Goal: Transaction & Acquisition: Purchase product/service

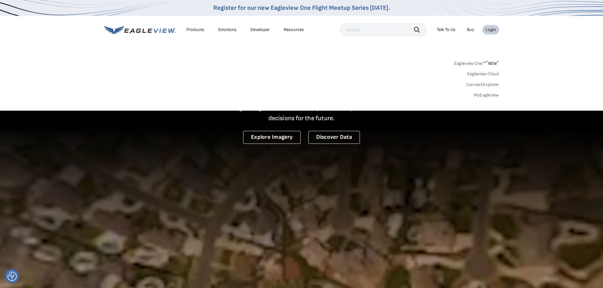
click at [484, 94] on link "MyEagleview" at bounding box center [485, 95] width 25 height 6
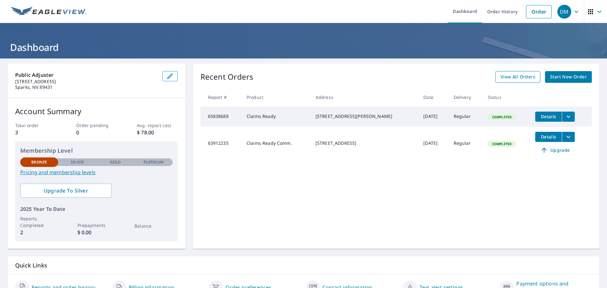
click at [507, 77] on span "View All Orders" at bounding box center [518, 77] width 35 height 8
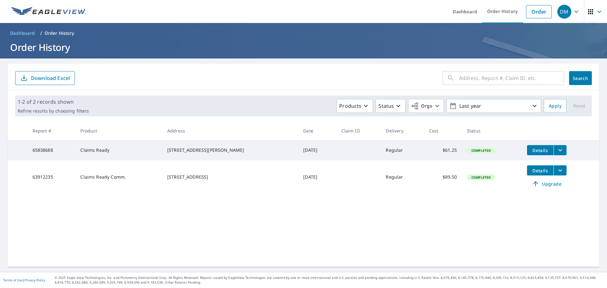
click at [54, 33] on p "Order History" at bounding box center [60, 33] width 30 height 6
click at [61, 34] on p "Order History" at bounding box center [60, 33] width 30 height 6
click at [540, 9] on link "Order" at bounding box center [539, 11] width 26 height 13
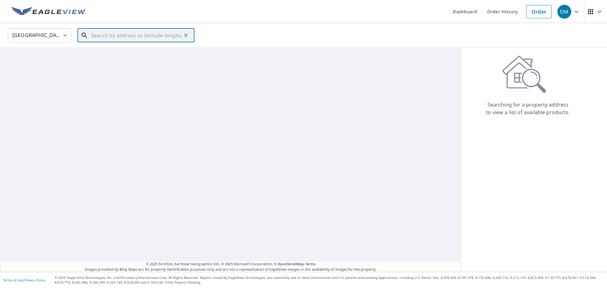
click at [143, 37] on input "text" at bounding box center [136, 36] width 90 height 18
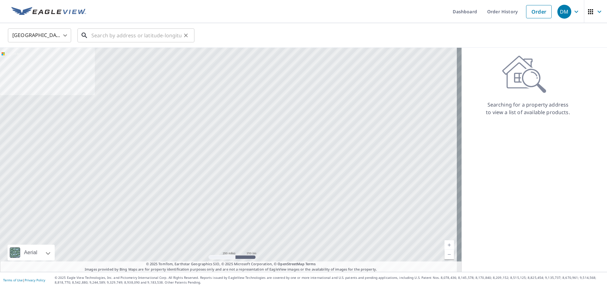
click at [112, 36] on input "text" at bounding box center [136, 36] width 90 height 18
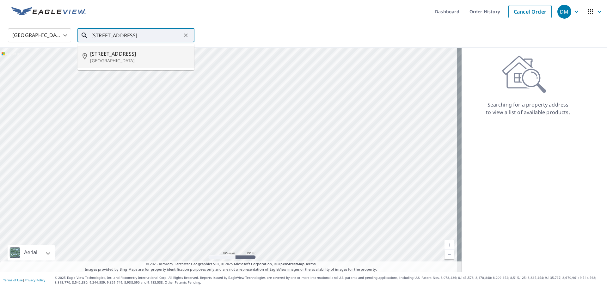
click at [134, 60] on p "Carson City, NV 89701" at bounding box center [139, 61] width 99 height 6
type input "2722 Us Highway 50 E Carson City, NV 89701"
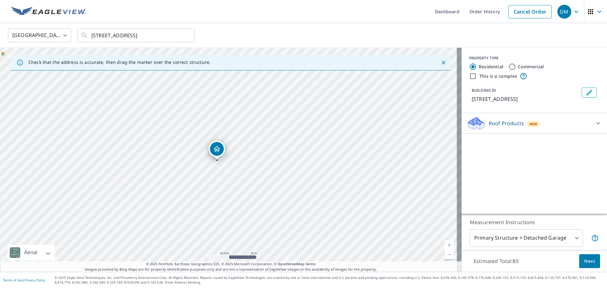
click at [509, 65] on input "Commercial" at bounding box center [513, 67] width 8 height 8
radio input "true"
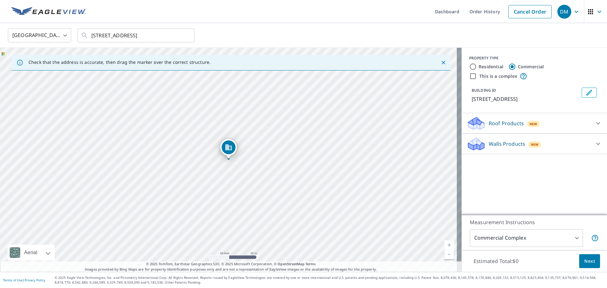
click at [572, 237] on body "DM DM Dashboard Order History Cancel Order DM United States US ​ 2722 Us Highwa…" at bounding box center [303, 144] width 607 height 288
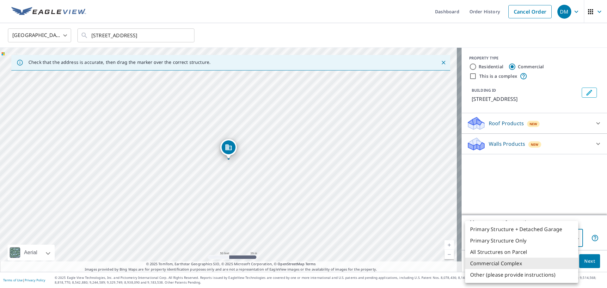
click at [547, 239] on li "Primary Structure Only" at bounding box center [521, 240] width 113 height 11
type input "2"
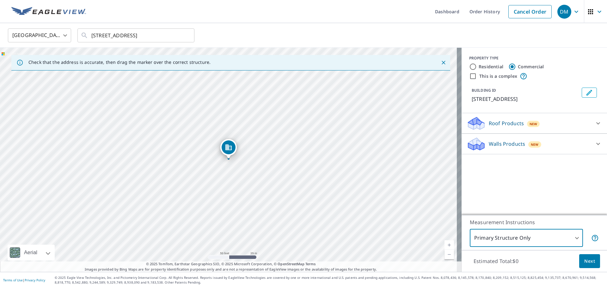
click at [585, 259] on span "Next" at bounding box center [590, 261] width 11 height 8
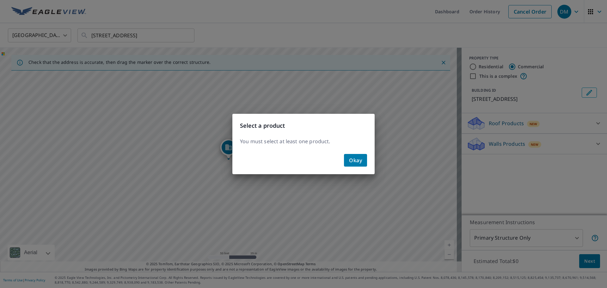
click at [353, 158] on span "Okay" at bounding box center [355, 160] width 13 height 9
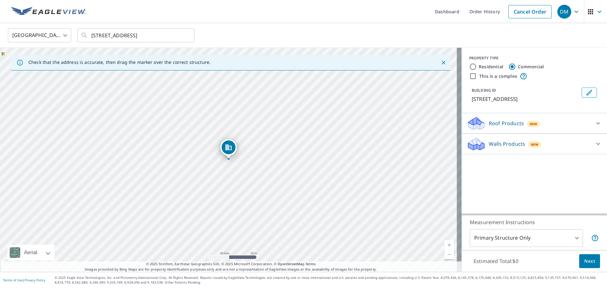
click at [572, 131] on div "Roof Products New" at bounding box center [529, 123] width 124 height 15
click at [572, 167] on div "Walls Products New" at bounding box center [529, 161] width 124 height 15
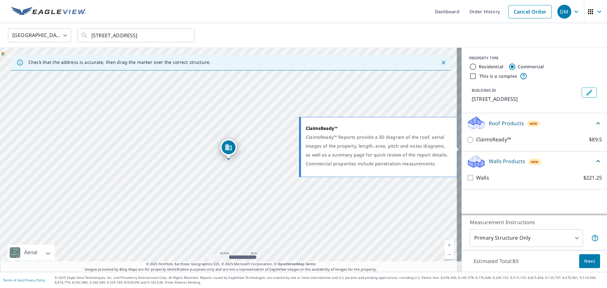
click at [462, 146] on div "ClaimsReady™ ClaimsReady™ Reports provide a 3D diagram of the roof, aerial imag…" at bounding box center [381, 147] width 162 height 64
click at [467, 144] on input "ClaimsReady™ $89.5" at bounding box center [471, 140] width 9 height 8
checkbox input "true"
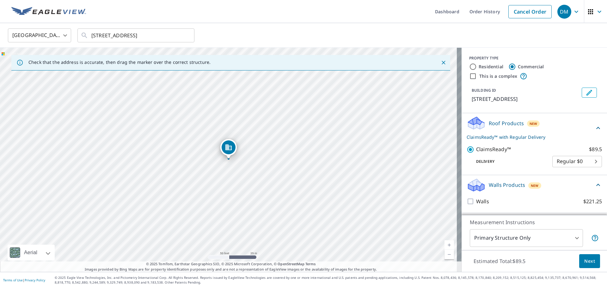
click at [588, 260] on span "Next" at bounding box center [590, 261] width 11 height 8
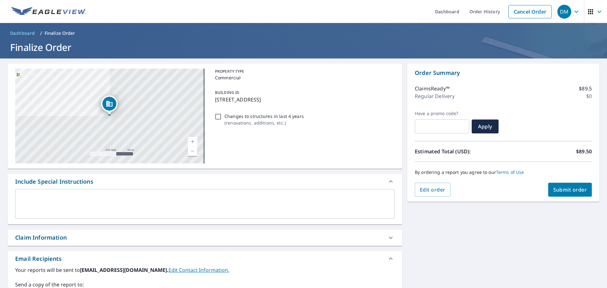
drag, startPoint x: 556, startPoint y: 189, endPoint x: 554, endPoint y: 195, distance: 6.9
click at [555, 189] on span "Submit order" at bounding box center [571, 189] width 34 height 7
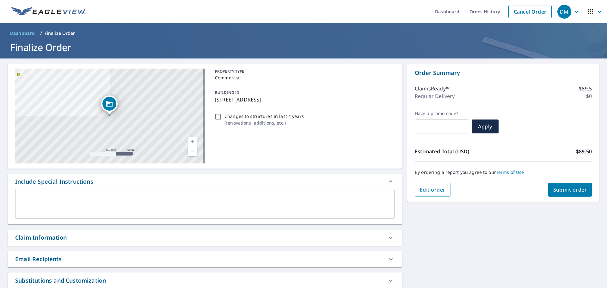
click at [566, 188] on span "Submit order" at bounding box center [571, 189] width 34 height 7
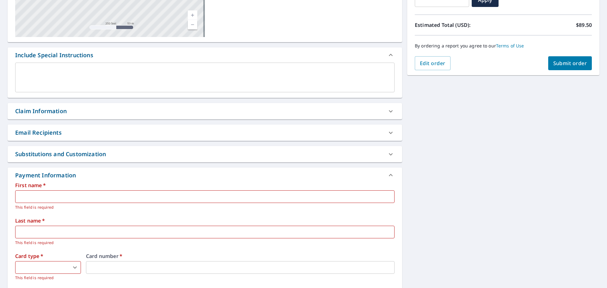
click at [214, 198] on input "text" at bounding box center [205, 196] width 380 height 13
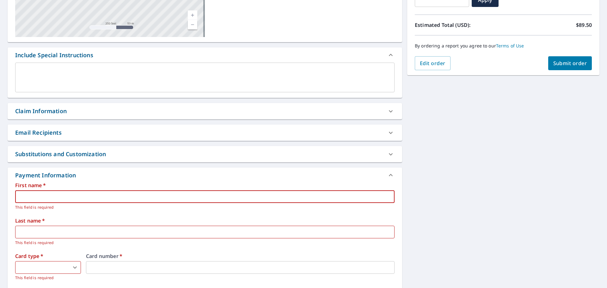
type input "Darik"
type input "Merbach"
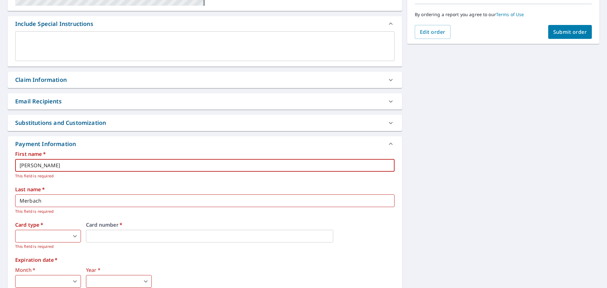
scroll to position [221, 0]
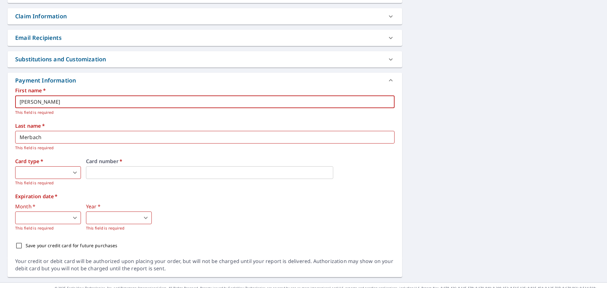
click at [73, 174] on body "DM DM Dashboard Order History Cancel Order DM Dashboard / Finalize Order Finali…" at bounding box center [303, 144] width 607 height 288
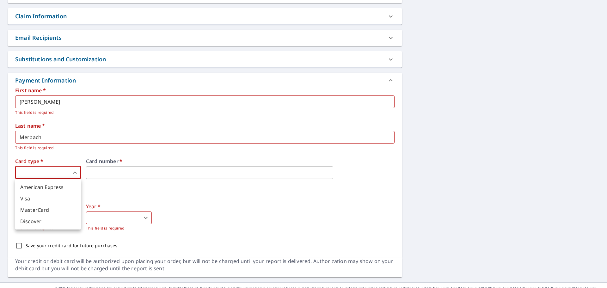
click at [233, 204] on div at bounding box center [303, 144] width 607 height 288
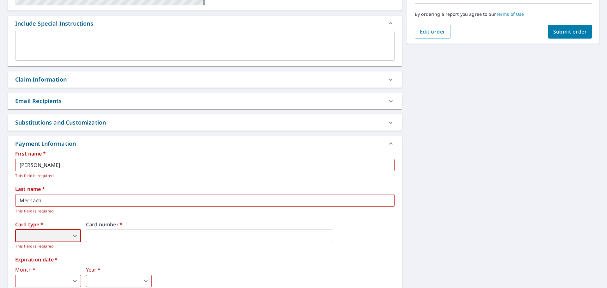
scroll to position [190, 0]
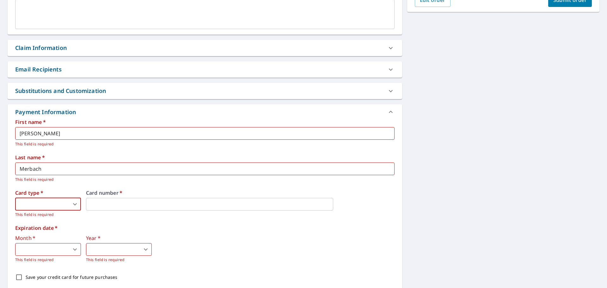
click at [60, 205] on body "DM DM Dashboard Order History Cancel Order DM Dashboard / Finalize Order Finali…" at bounding box center [303, 144] width 607 height 288
click at [54, 231] on li "Visa" at bounding box center [48, 230] width 66 height 11
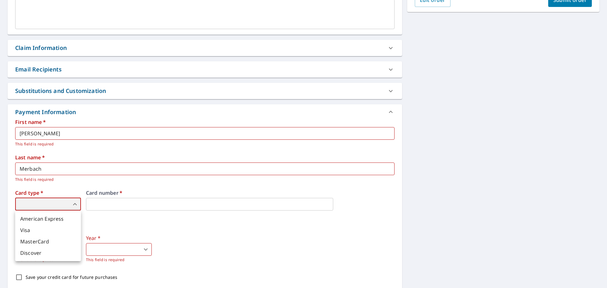
type input "2"
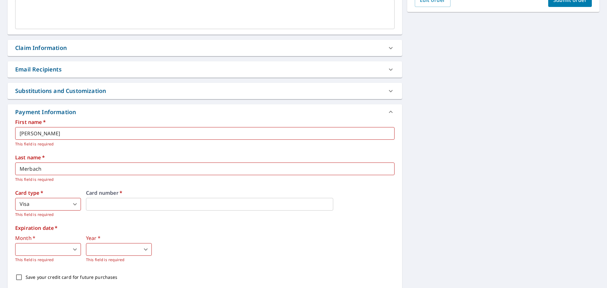
click at [71, 251] on body "DM DM Dashboard Order History Cancel Order DM Dashboard / Finalize Order Finali…" at bounding box center [303, 144] width 607 height 288
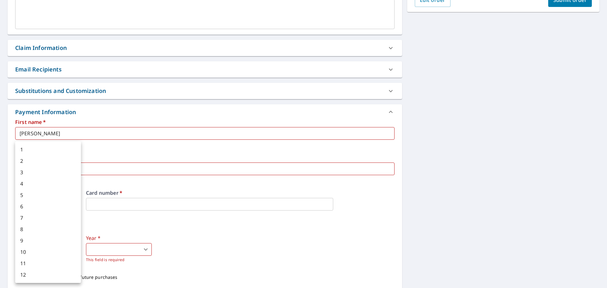
click at [52, 209] on li "6" at bounding box center [48, 206] width 66 height 11
type input "6"
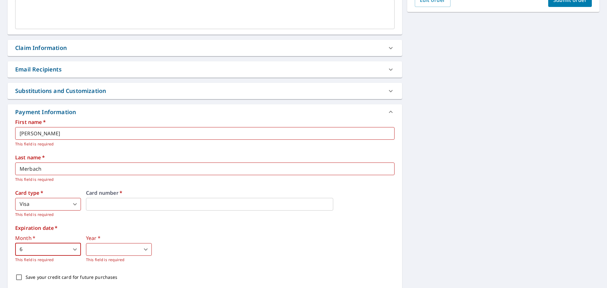
click at [108, 251] on body "DM DM Dashboard Order History Cancel Order DM Dashboard / Finalize Order Finali…" at bounding box center [303, 144] width 607 height 288
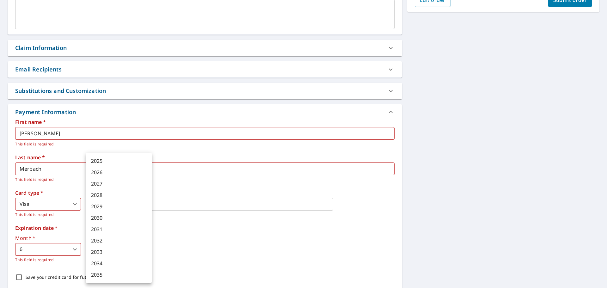
click at [120, 182] on li "2027" at bounding box center [119, 183] width 66 height 11
type input "2027"
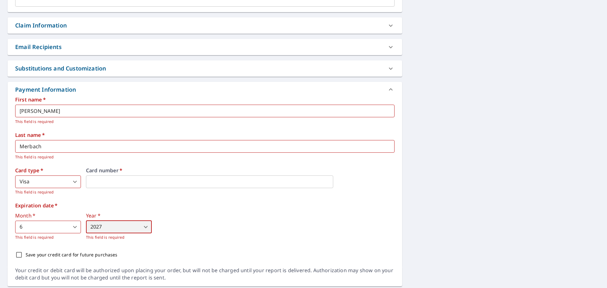
scroll to position [232, 0]
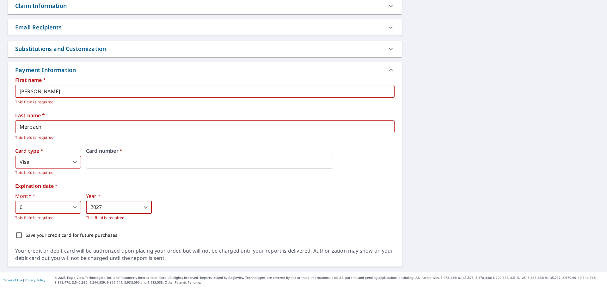
click at [17, 235] on input "Save your credit card for future purchases" at bounding box center [18, 235] width 13 height 13
checkbox input "true"
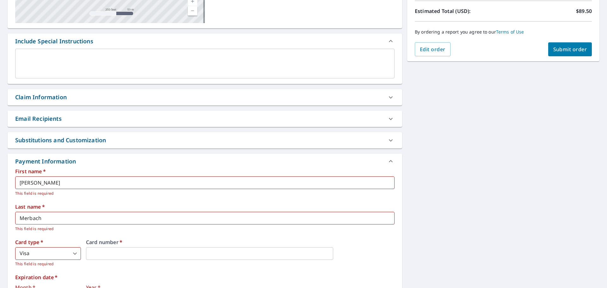
scroll to position [105, 0]
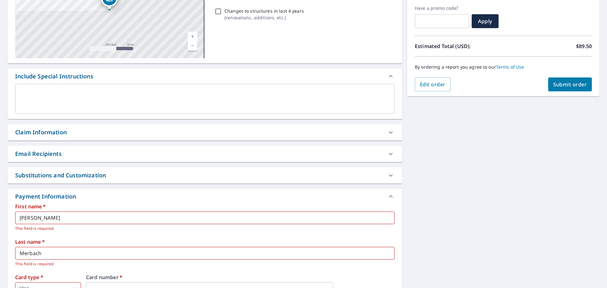
click at [566, 86] on span "Submit order" at bounding box center [571, 84] width 34 height 7
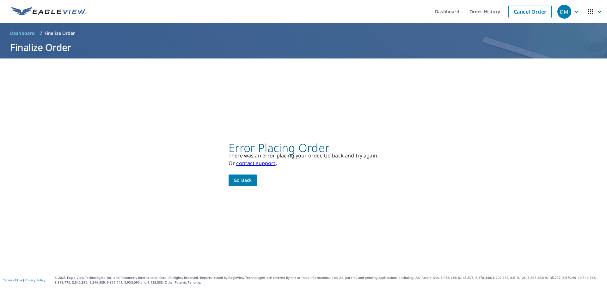
scroll to position [0, 0]
click at [238, 180] on span "Go back" at bounding box center [243, 180] width 18 height 8
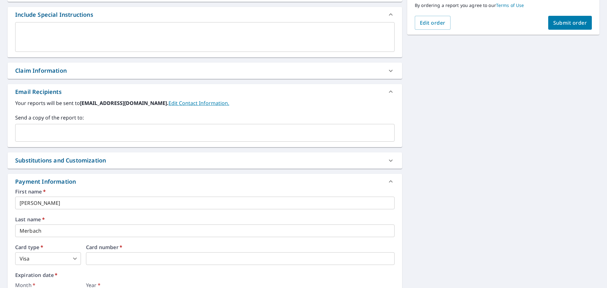
scroll to position [221, 0]
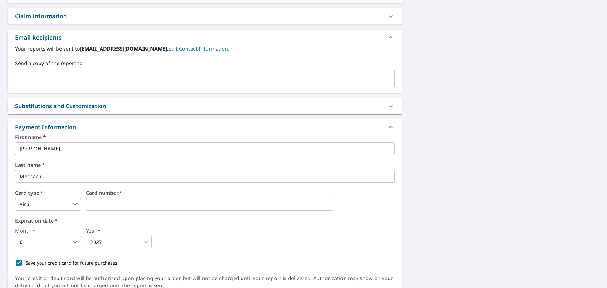
click at [60, 243] on body "DM DM Dashboard Order History Cancel Order DM Dashboard / Finalize Order Finali…" at bounding box center [303, 144] width 607 height 288
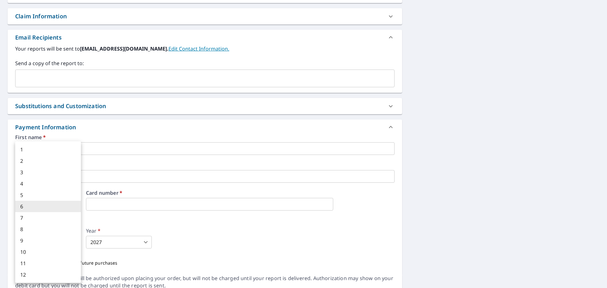
click at [61, 150] on li "1" at bounding box center [48, 149] width 66 height 11
type input "1"
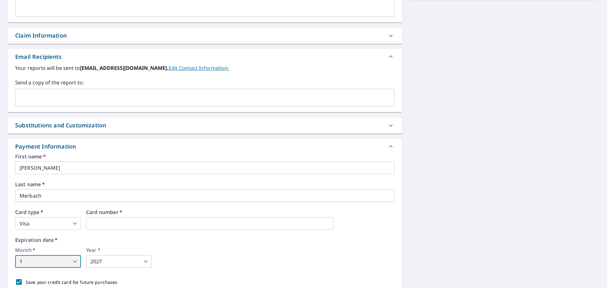
scroll to position [123, 0]
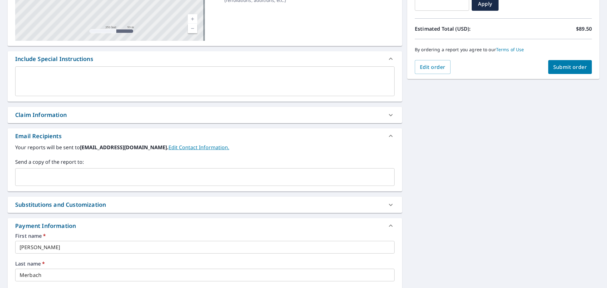
click at [558, 68] on span "Submit order" at bounding box center [571, 67] width 34 height 7
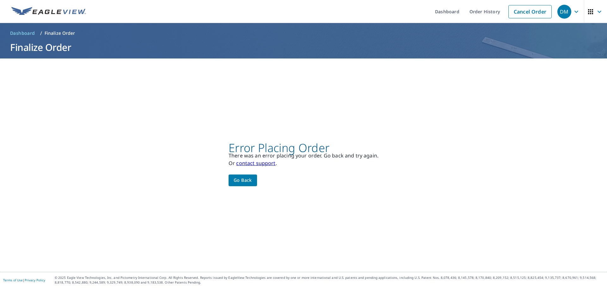
scroll to position [0, 0]
